Goal: Find specific page/section: Find specific page/section

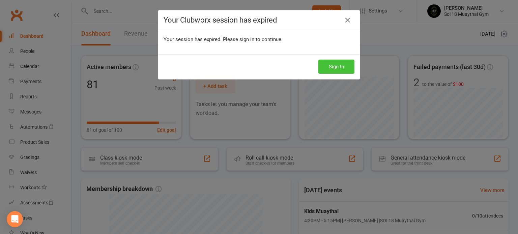
click at [346, 66] on button "Sign In" at bounding box center [336, 67] width 36 height 14
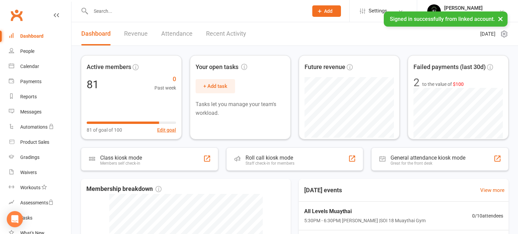
click at [109, 15] on input "text" at bounding box center [196, 10] width 215 height 9
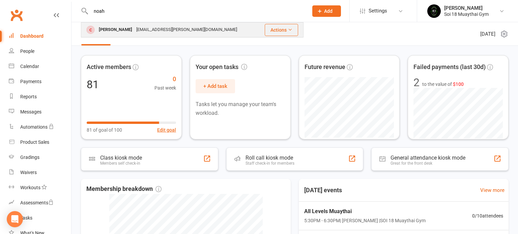
type input "noah"
click at [122, 30] on div "Noah Morse" at bounding box center [115, 30] width 37 height 10
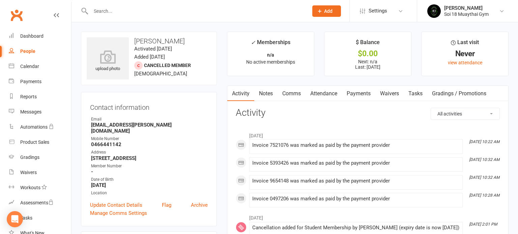
click at [353, 97] on link "Payments" at bounding box center [358, 94] width 33 height 16
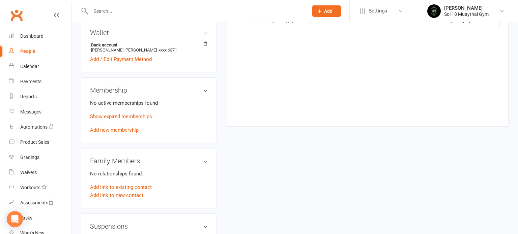
scroll to position [23, 0]
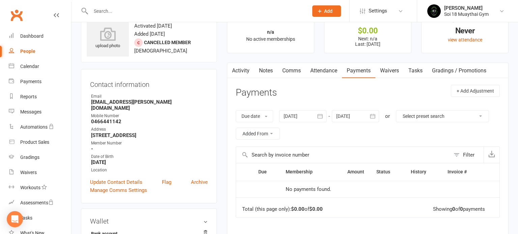
click at [245, 72] on link "Activity" at bounding box center [240, 71] width 27 height 16
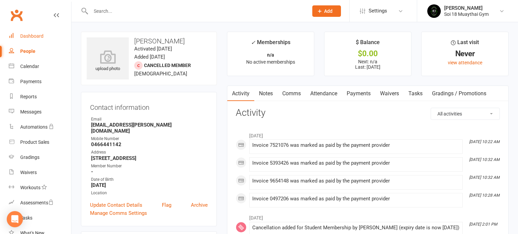
click at [29, 36] on div "Dashboard" at bounding box center [31, 35] width 23 height 5
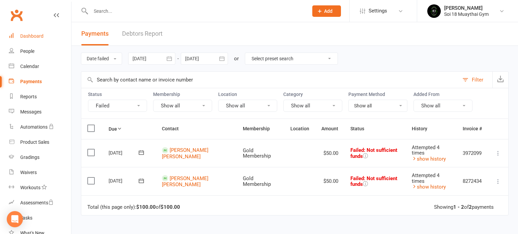
click at [34, 38] on div "Dashboard" at bounding box center [31, 35] width 23 height 5
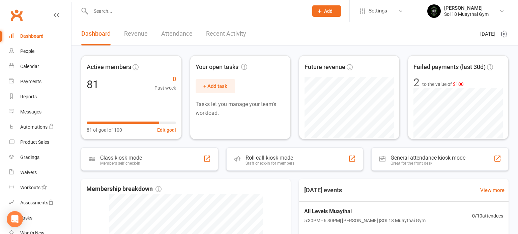
click at [124, 15] on input "text" at bounding box center [196, 10] width 215 height 9
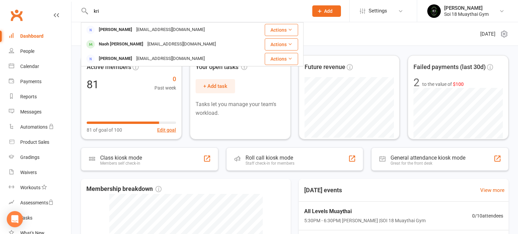
click at [155, 19] on div "kri Kristi Pupo Kristipupo@gmail.com Actions Naoh Pupo Kristipupo@gmail.com Act…" at bounding box center [192, 11] width 222 height 22
click at [158, 13] on input "kri" at bounding box center [196, 10] width 215 height 9
type input "k"
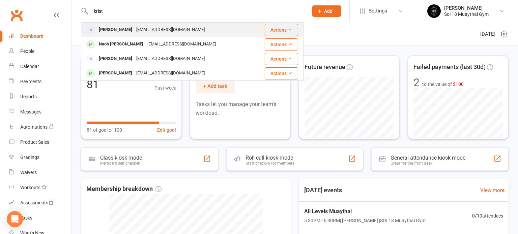
type input "krist"
click at [144, 28] on div "Kristipupo@gmail.com" at bounding box center [170, 30] width 72 height 10
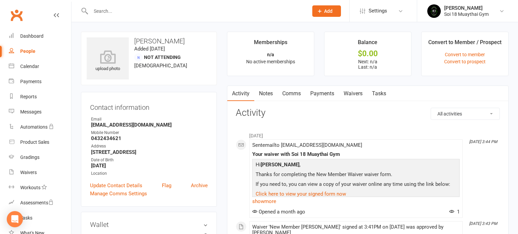
click at [330, 93] on link "Payments" at bounding box center [321, 94] width 33 height 16
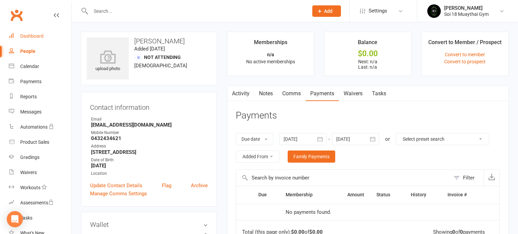
click at [35, 37] on div "Dashboard" at bounding box center [31, 35] width 23 height 5
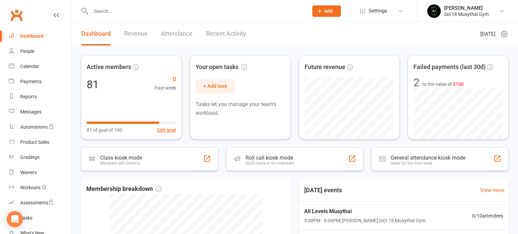
click at [223, 31] on link "Recent Activity" at bounding box center [226, 33] width 40 height 23
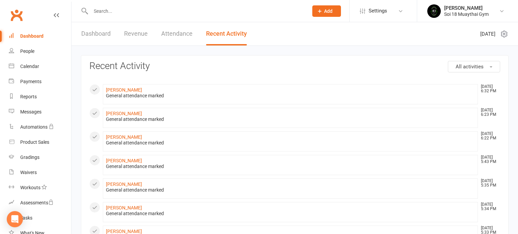
click at [102, 34] on link "Dashboard" at bounding box center [95, 33] width 29 height 23
